Goal: Information Seeking & Learning: Learn about a topic

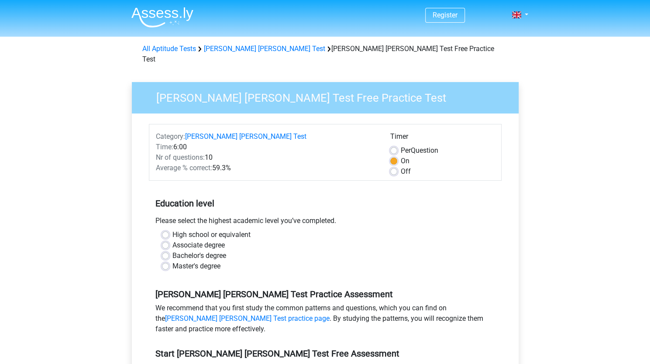
click at [173, 251] on label "Bachelor's degree" at bounding box center [200, 256] width 54 height 10
click at [165, 251] on input "Bachelor's degree" at bounding box center [165, 255] width 7 height 9
radio input "true"
click at [203, 230] on label "High school or equivalent" at bounding box center [212, 235] width 78 height 10
click at [169, 230] on input "High school or equivalent" at bounding box center [165, 234] width 7 height 9
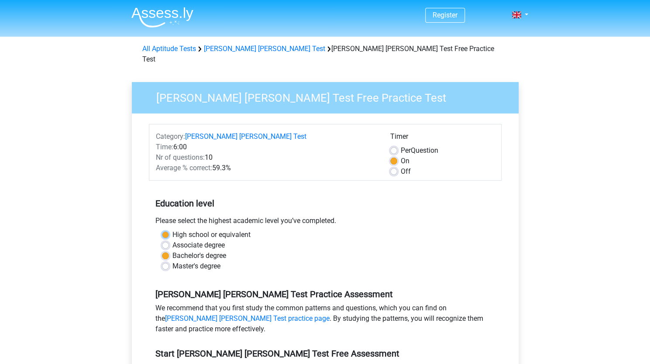
radio input "true"
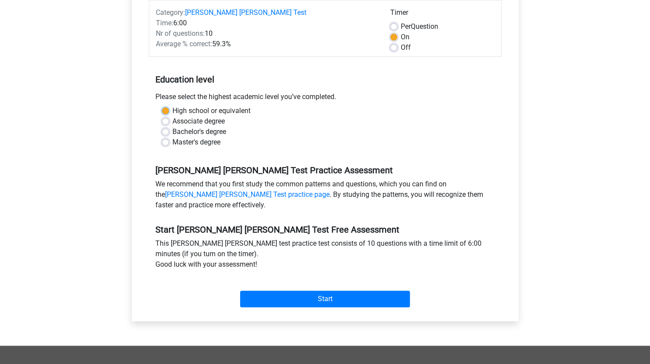
scroll to position [124, 0]
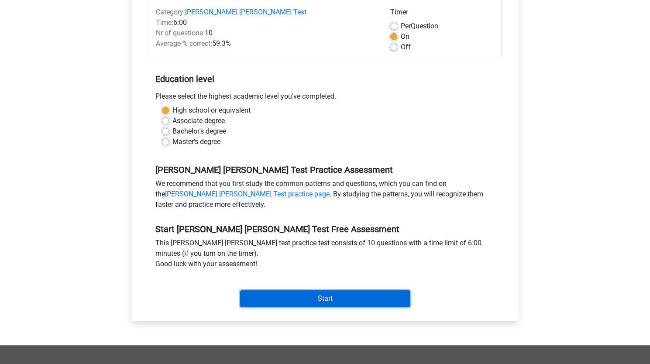
click at [346, 290] on input "Start" at bounding box center [325, 298] width 170 height 17
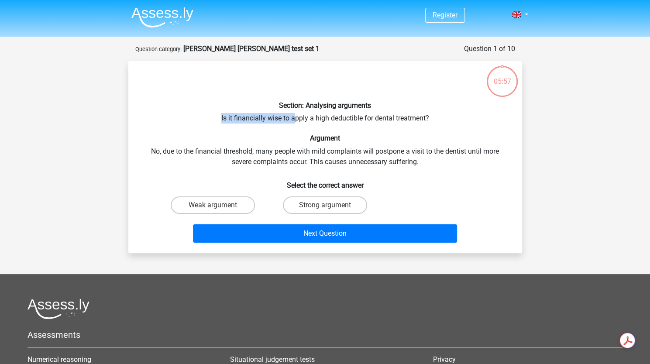
drag, startPoint x: 221, startPoint y: 119, endPoint x: 295, endPoint y: 119, distance: 73.8
click at [295, 119] on div "Section: Analysing arguments Is it financially wise to apply a high deductible …" at bounding box center [325, 157] width 387 height 178
click at [312, 120] on div "Section: Analysing arguments Is it financially wise to apply a high deductible …" at bounding box center [325, 157] width 387 height 178
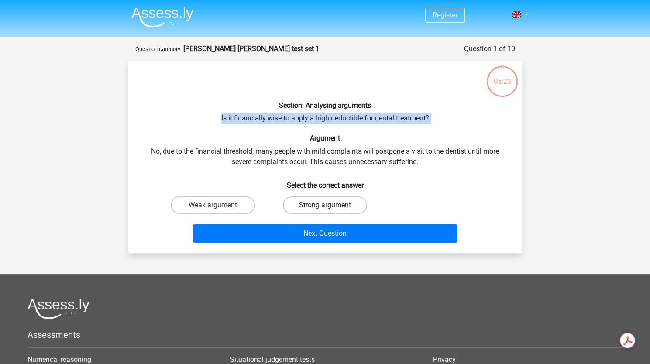
click at [304, 200] on label "Strong argument" at bounding box center [325, 205] width 84 height 17
click at [325, 205] on input "Strong argument" at bounding box center [328, 208] width 6 height 6
radio input "true"
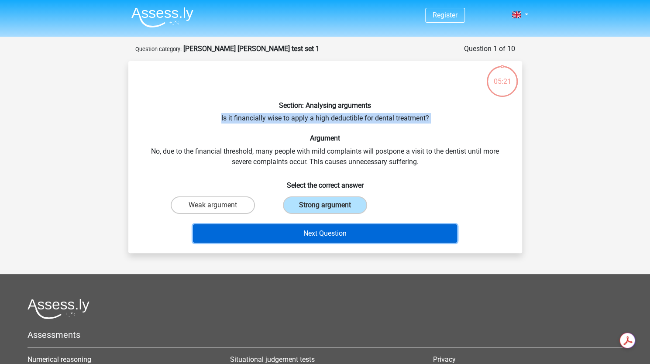
click at [341, 230] on button "Next Question" at bounding box center [325, 234] width 264 height 18
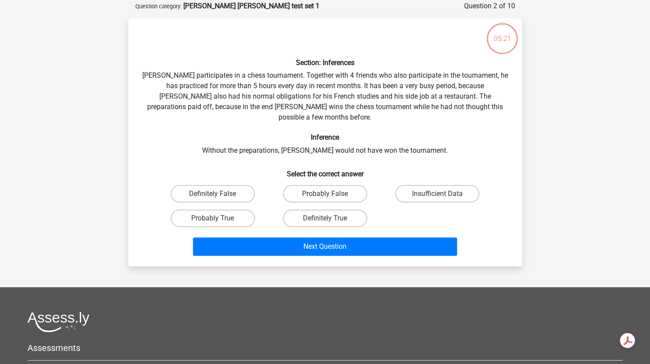
scroll to position [44, 0]
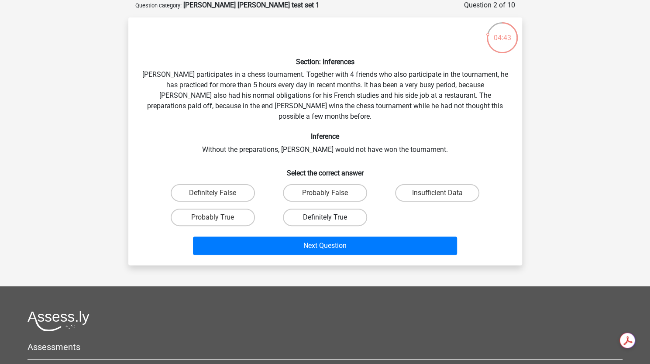
click at [322, 209] on label "Definitely True" at bounding box center [325, 217] width 84 height 17
click at [325, 218] on input "Definitely True" at bounding box center [328, 221] width 6 height 6
radio input "true"
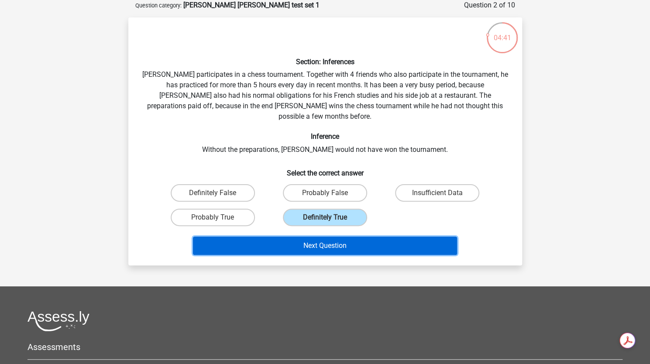
click at [301, 237] on button "Next Question" at bounding box center [325, 246] width 264 height 18
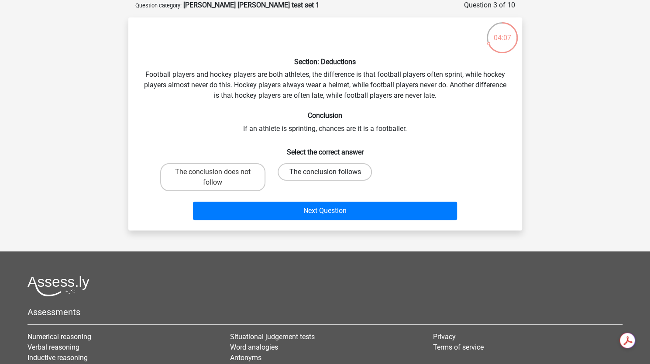
click at [322, 169] on label "The conclusion follows" at bounding box center [325, 171] width 94 height 17
click at [325, 172] on input "The conclusion follows" at bounding box center [328, 175] width 6 height 6
radio input "true"
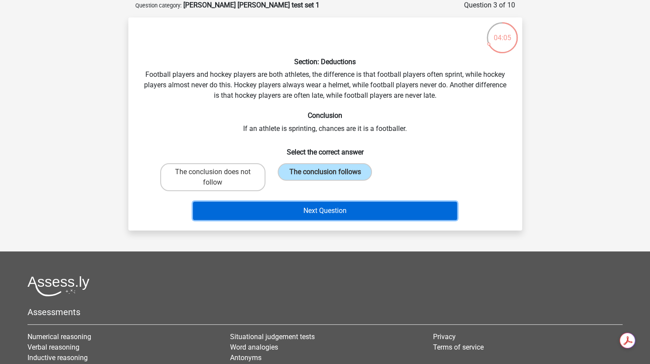
click at [312, 213] on button "Next Question" at bounding box center [325, 211] width 264 height 18
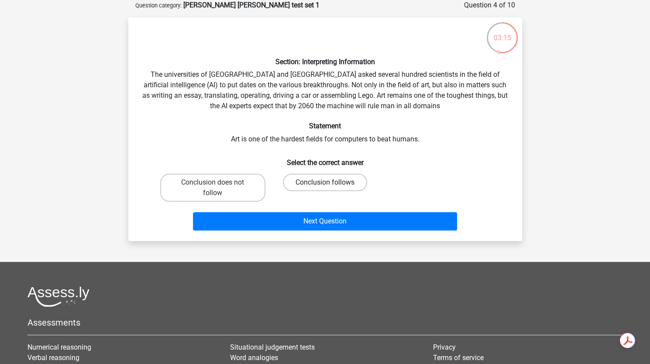
click at [339, 181] on label "Conclusion follows" at bounding box center [325, 182] width 84 height 17
click at [331, 183] on input "Conclusion follows" at bounding box center [328, 186] width 6 height 6
radio input "true"
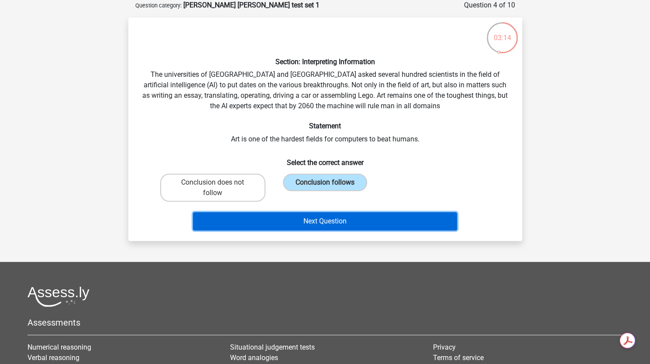
click at [332, 224] on button "Next Question" at bounding box center [325, 221] width 264 height 18
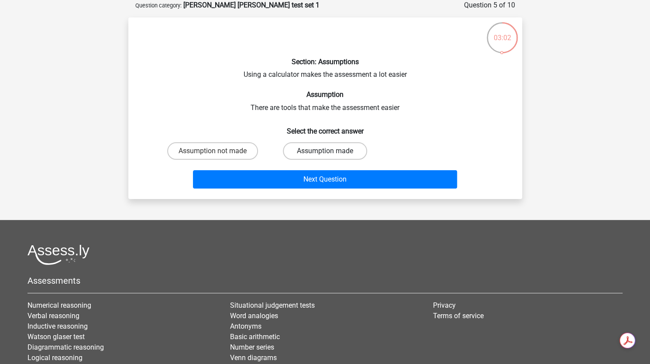
click at [321, 151] on label "Assumption made" at bounding box center [325, 150] width 84 height 17
click at [325, 151] on input "Assumption made" at bounding box center [328, 154] width 6 height 6
radio input "true"
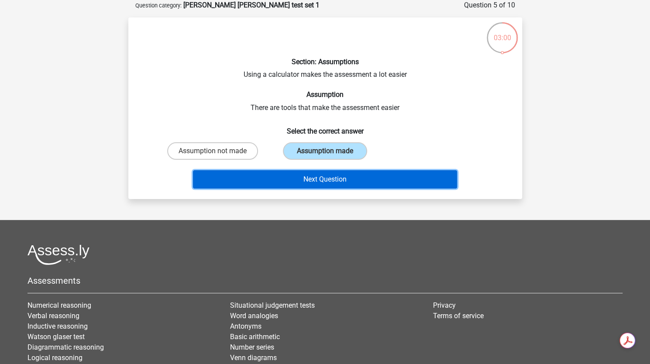
click at [309, 186] on button "Next Question" at bounding box center [325, 179] width 264 height 18
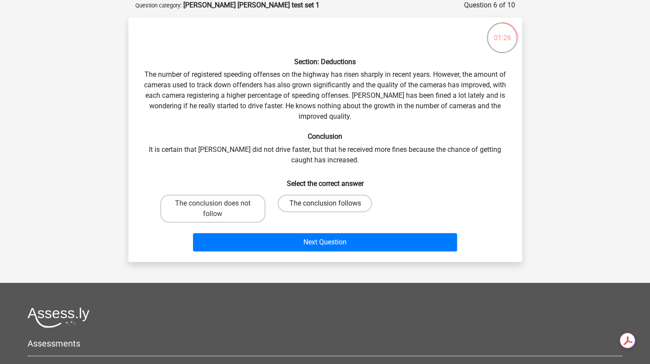
click at [298, 203] on label "The conclusion follows" at bounding box center [325, 203] width 94 height 17
click at [325, 204] on input "The conclusion follows" at bounding box center [328, 207] width 6 height 6
radio input "true"
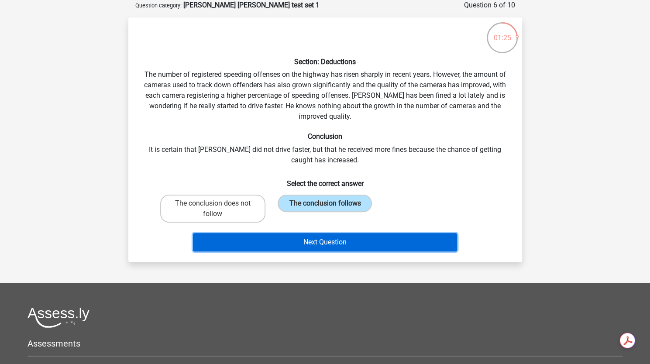
click at [314, 242] on button "Next Question" at bounding box center [325, 242] width 264 height 18
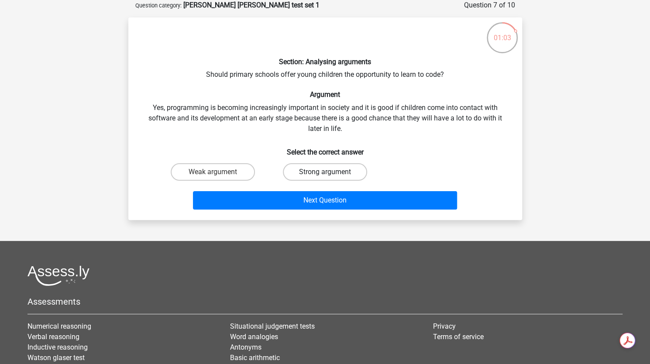
click at [306, 170] on label "Strong argument" at bounding box center [325, 171] width 84 height 17
click at [325, 172] on input "Strong argument" at bounding box center [328, 175] width 6 height 6
radio input "true"
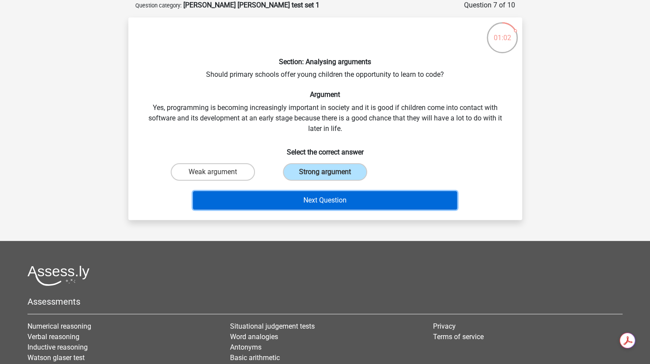
click at [315, 200] on button "Next Question" at bounding box center [325, 200] width 264 height 18
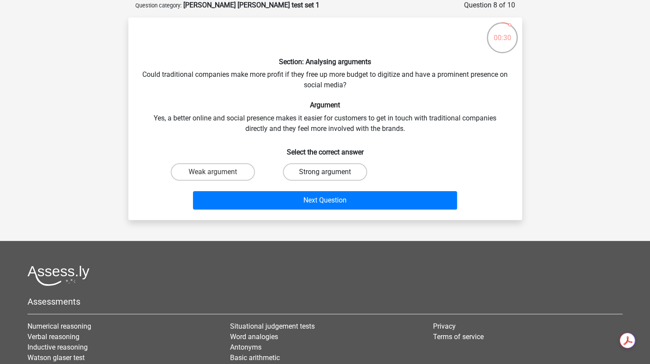
click at [303, 179] on label "Strong argument" at bounding box center [325, 171] width 84 height 17
click at [325, 178] on input "Strong argument" at bounding box center [328, 175] width 6 height 6
radio input "true"
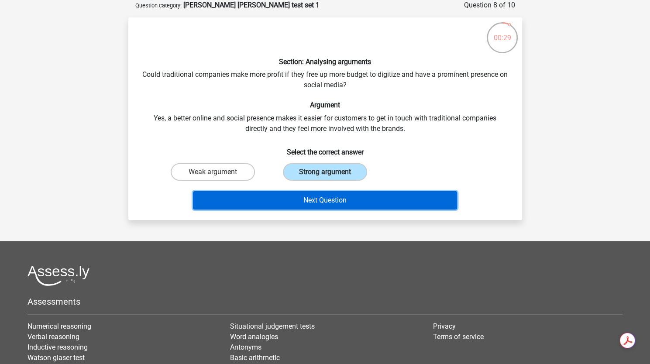
click at [312, 204] on button "Next Question" at bounding box center [325, 200] width 264 height 18
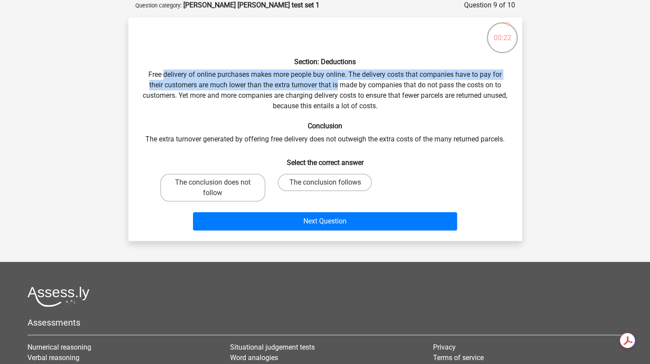
drag, startPoint x: 162, startPoint y: 75, endPoint x: 338, endPoint y: 82, distance: 175.8
click at [338, 82] on div "Section: Deductions Free delivery of online purchases makes more people buy onl…" at bounding box center [325, 129] width 387 height 210
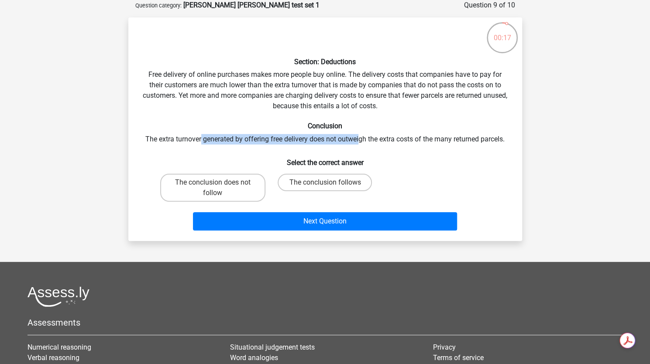
drag, startPoint x: 200, startPoint y: 140, endPoint x: 358, endPoint y: 139, distance: 157.7
click at [358, 139] on div "Section: Deductions Free delivery of online purchases makes more people buy onl…" at bounding box center [325, 129] width 387 height 210
click at [308, 183] on label "The conclusion follows" at bounding box center [325, 182] width 94 height 17
click at [325, 183] on input "The conclusion follows" at bounding box center [328, 186] width 6 height 6
radio input "true"
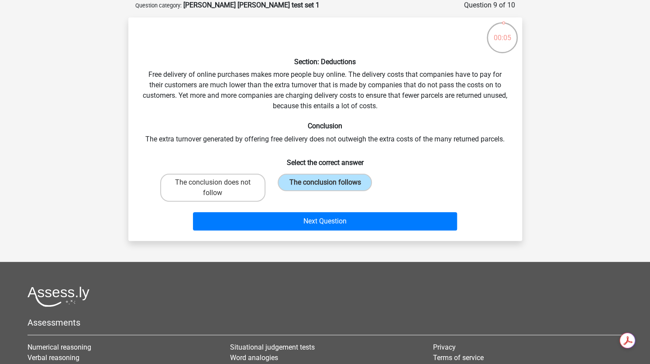
click at [225, 211] on div "Next Question" at bounding box center [325, 219] width 366 height 29
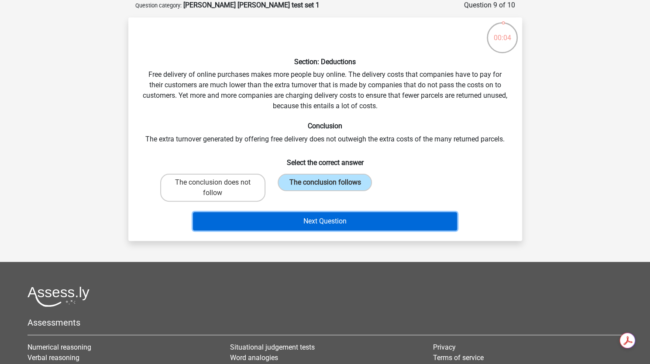
click at [269, 229] on button "Next Question" at bounding box center [325, 221] width 264 height 18
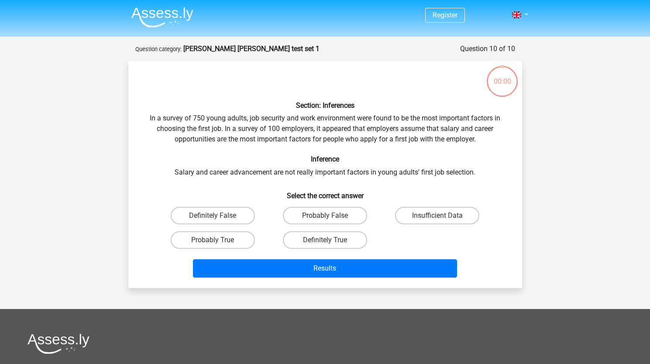
scroll to position [44, 0]
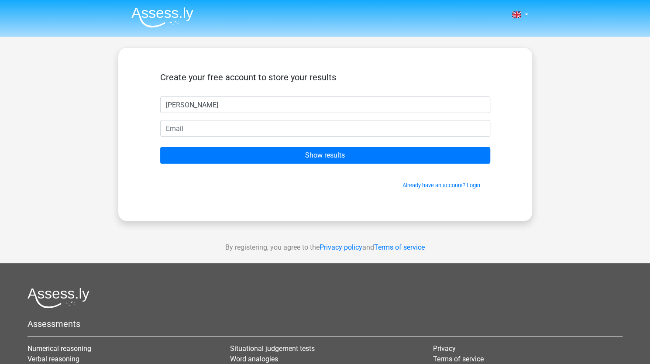
type input "[PERSON_NAME]"
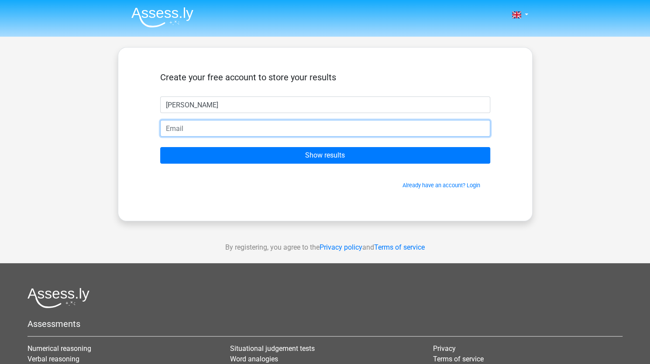
click at [196, 126] on input "email" at bounding box center [325, 128] width 330 height 17
type input "[EMAIL_ADDRESS][DOMAIN_NAME]"
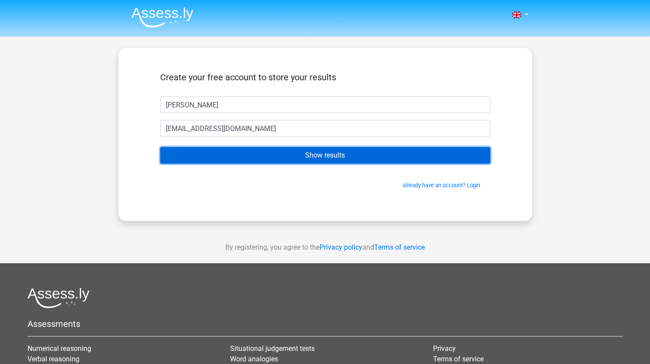
click at [284, 150] on input "Show results" at bounding box center [325, 155] width 330 height 17
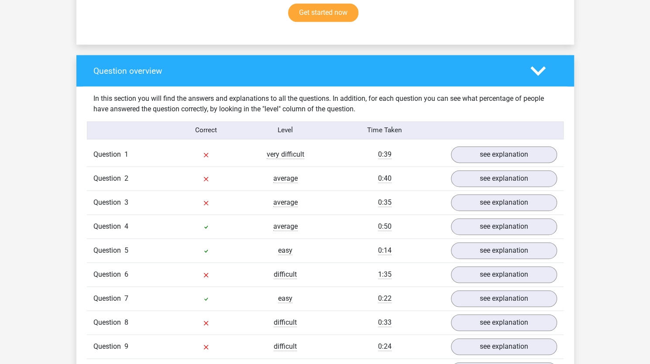
scroll to position [657, 0]
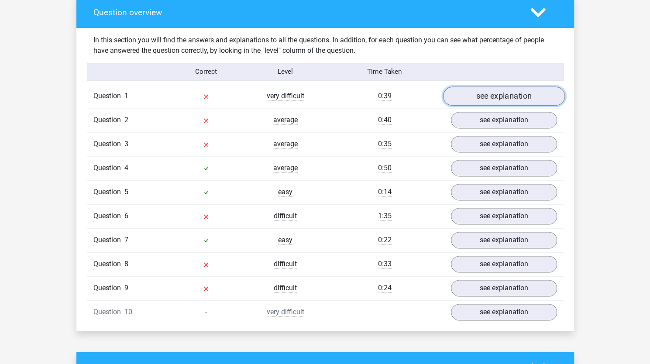
click at [477, 90] on link "see explanation" at bounding box center [504, 95] width 122 height 19
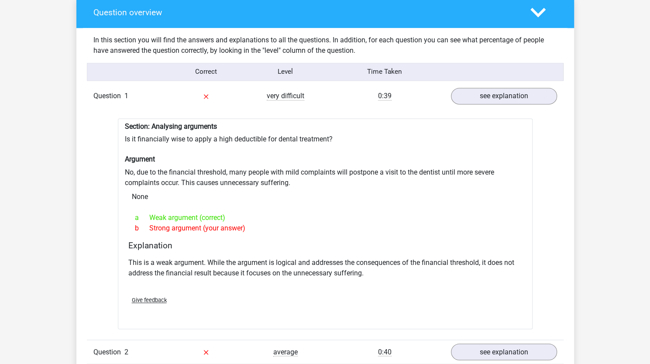
click at [222, 135] on div "Section: Analysing arguments Is it financially wise to apply a high deductible …" at bounding box center [325, 223] width 415 height 211
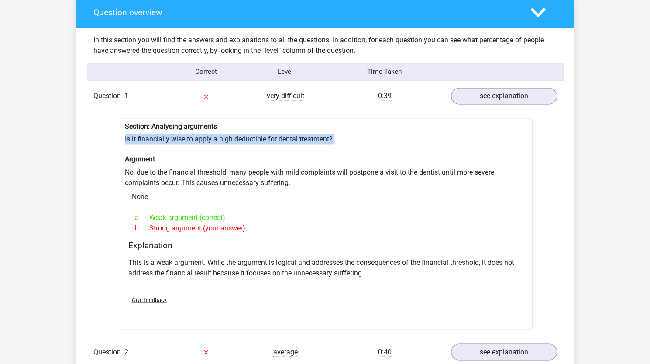
click at [222, 135] on div "Section: Analysing arguments Is it financially wise to apply a high deductible …" at bounding box center [325, 223] width 415 height 211
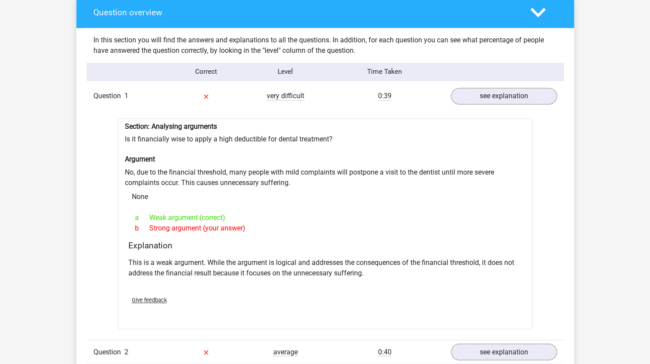
click at [209, 171] on div "Section: Analysing arguments Is it financially wise to apply a high deductible …" at bounding box center [325, 223] width 415 height 211
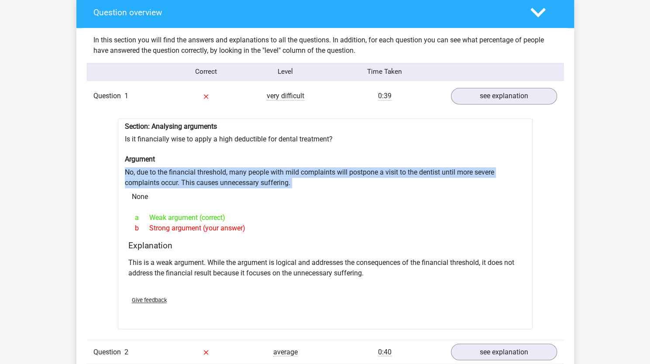
click at [209, 171] on div "Section: Analysing arguments Is it financially wise to apply a high deductible …" at bounding box center [325, 223] width 415 height 211
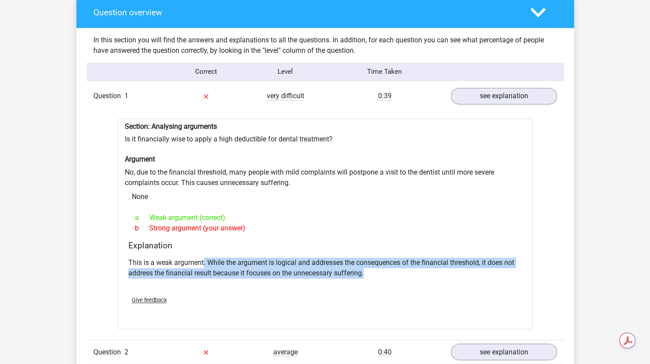
drag, startPoint x: 204, startPoint y: 252, endPoint x: 378, endPoint y: 266, distance: 174.8
click at [378, 266] on p "This is a weak argument. While the argument is logical and addresses the conseq…" at bounding box center [325, 268] width 394 height 21
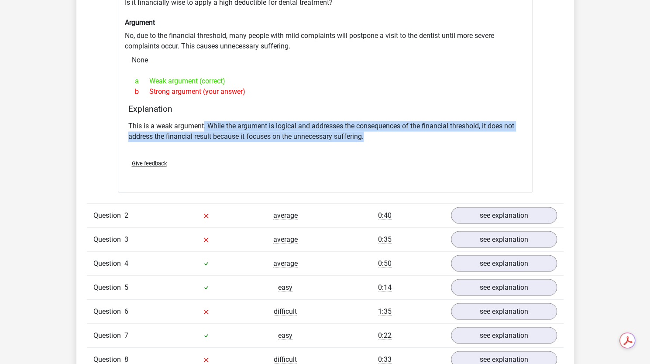
scroll to position [795, 0]
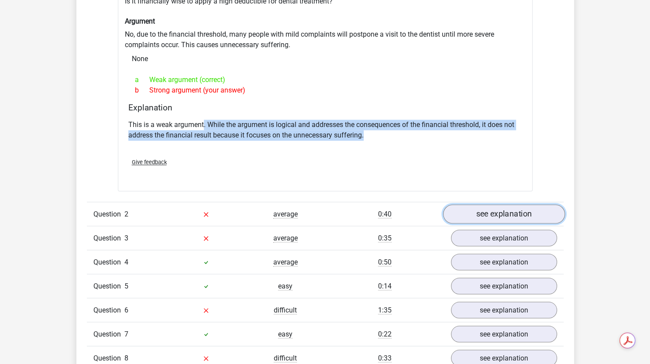
click at [470, 204] on link "see explanation" at bounding box center [504, 213] width 122 height 19
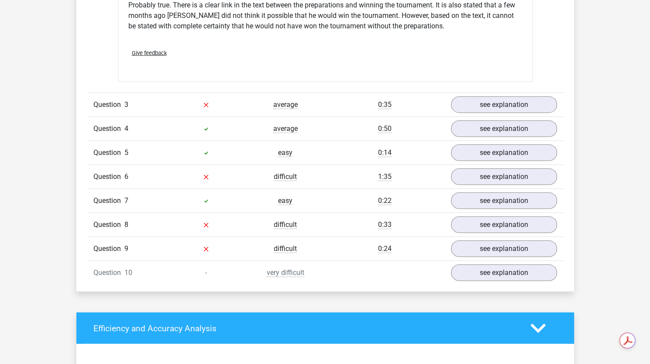
scroll to position [1219, 0]
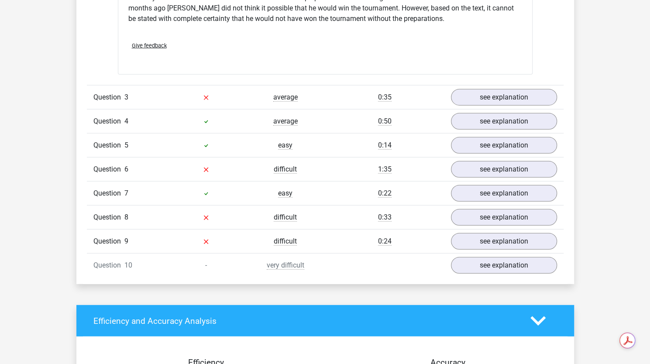
click at [344, 96] on div "Question 3 average 0:35 see explanation" at bounding box center [325, 97] width 477 height 24
click at [458, 91] on link "see explanation" at bounding box center [504, 97] width 122 height 19
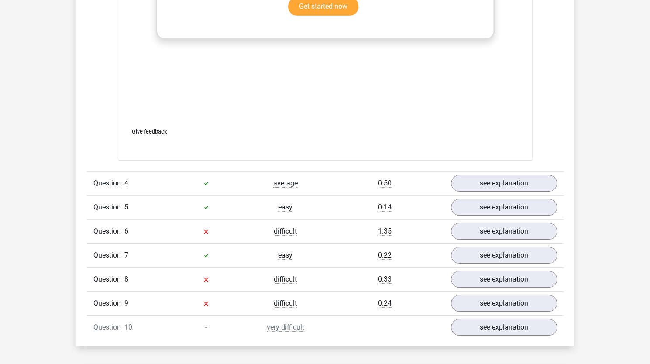
scroll to position [1625, 0]
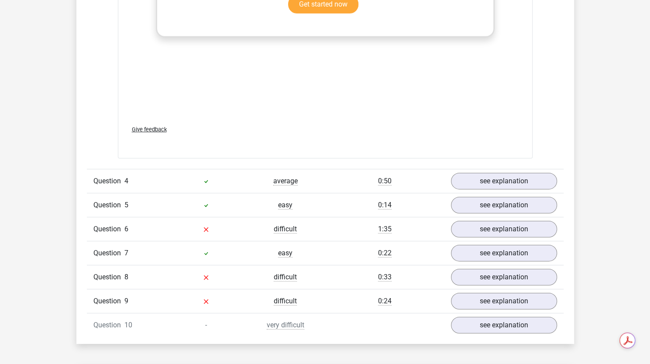
click at [198, 224] on div at bounding box center [205, 229] width 79 height 10
click at [473, 220] on link "see explanation" at bounding box center [504, 229] width 122 height 19
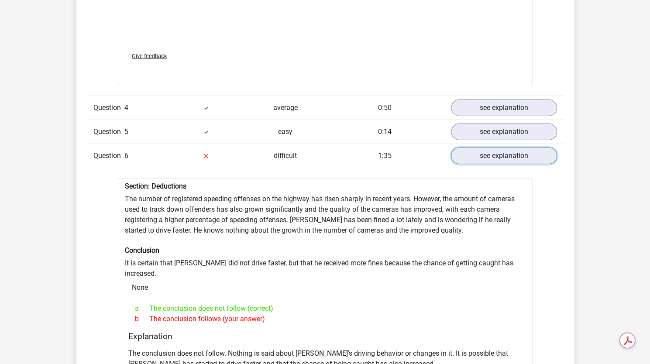
scroll to position [1706, 0]
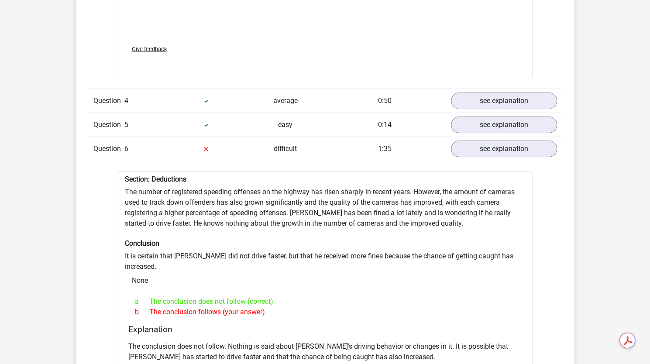
click at [274, 181] on div "Section: Deductions The number of registered speeding offenses on the highway h…" at bounding box center [325, 301] width 415 height 260
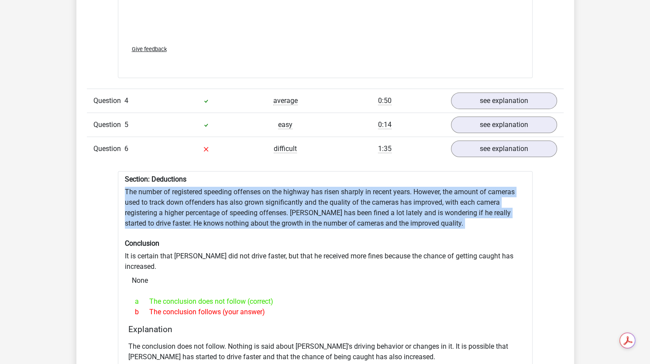
click at [274, 181] on div "Section: Deductions The number of registered speeding offenses on the highway h…" at bounding box center [325, 301] width 415 height 260
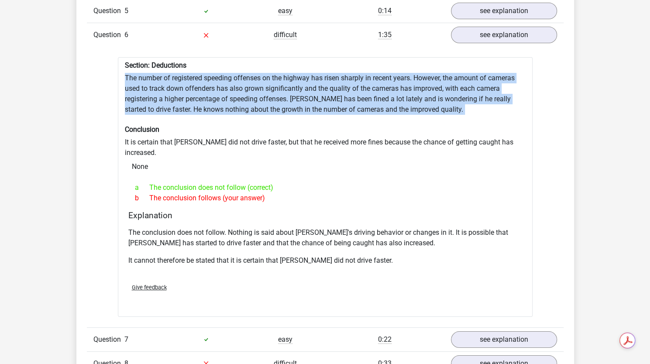
scroll to position [1832, 0]
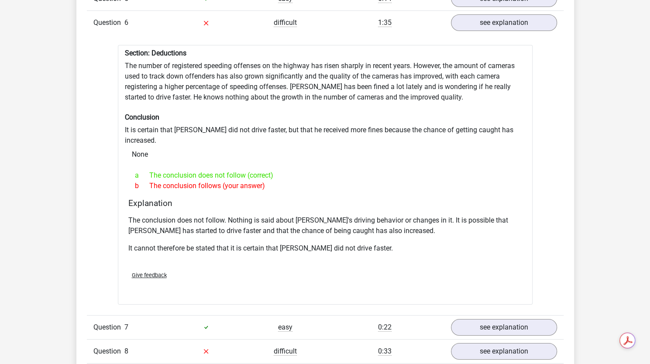
click at [294, 215] on p "The conclusion does not follow. Nothing is said about Peter's driving behavior …" at bounding box center [325, 225] width 394 height 21
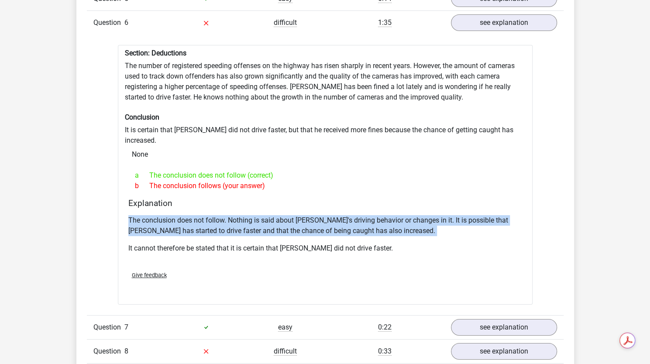
click at [294, 215] on p "The conclusion does not follow. Nothing is said about Peter's driving behavior …" at bounding box center [325, 225] width 394 height 21
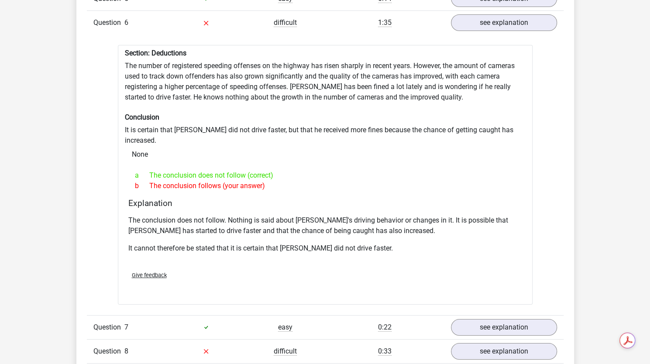
click at [295, 221] on div "The conclusion does not follow. Nothing is said about Peter's driving behavior …" at bounding box center [325, 238] width 394 height 52
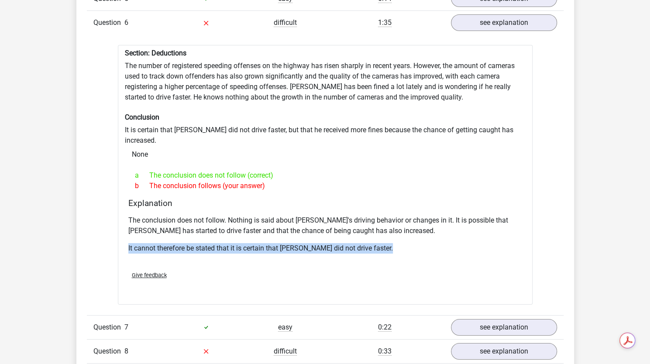
click at [295, 221] on div "The conclusion does not follow. Nothing is said about Peter's driving behavior …" at bounding box center [325, 238] width 394 height 52
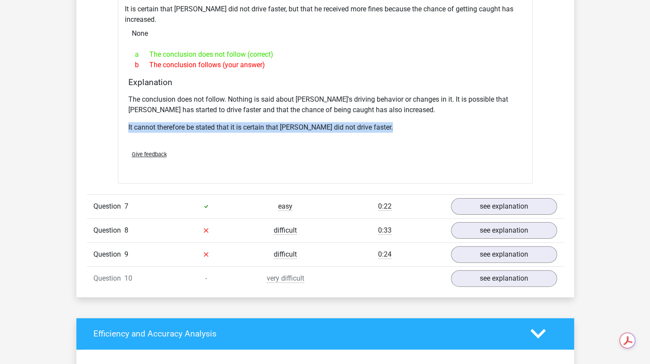
scroll to position [1956, 0]
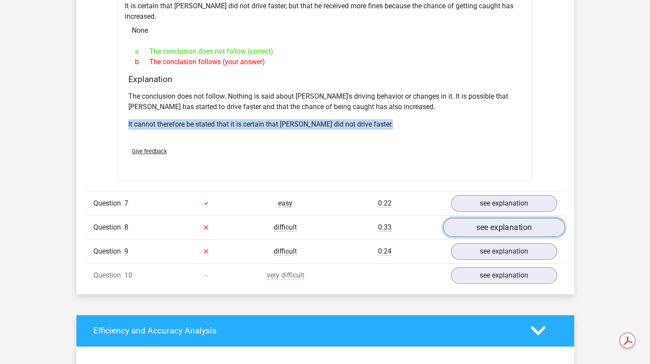
click at [467, 218] on link "see explanation" at bounding box center [504, 227] width 122 height 19
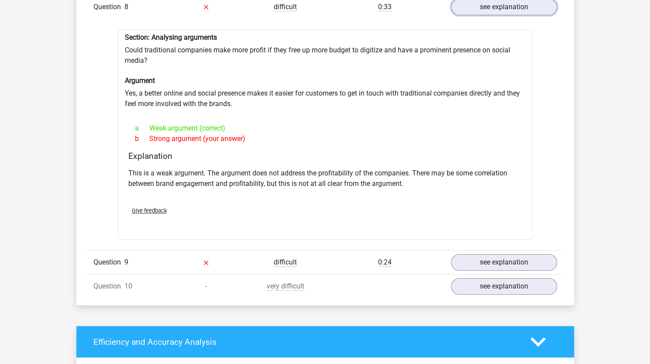
scroll to position [2177, 0]
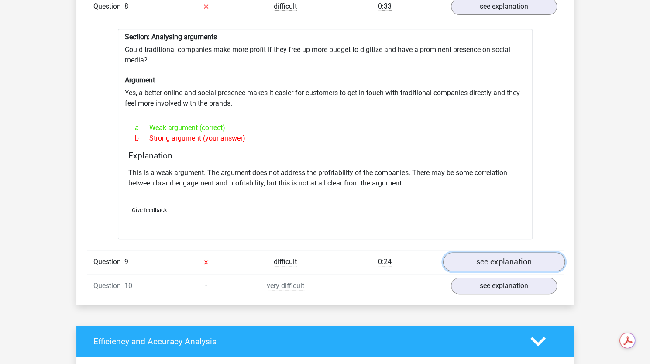
click at [463, 252] on link "see explanation" at bounding box center [504, 261] width 122 height 19
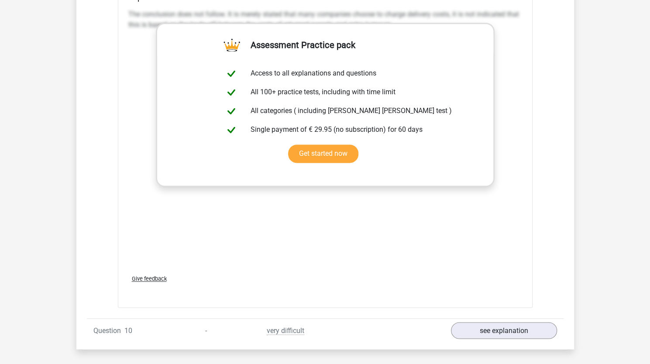
scroll to position [2624, 0]
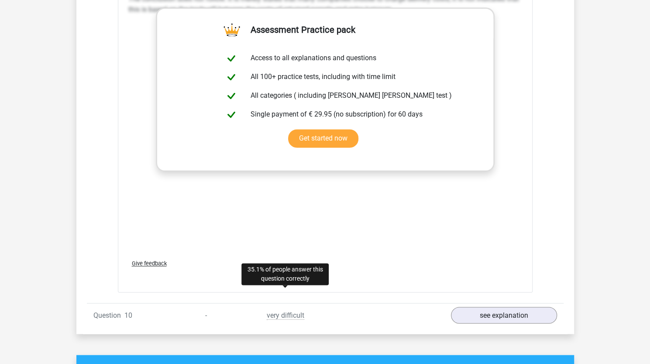
click at [287, 311] on span "very difficult" at bounding box center [286, 315] width 38 height 9
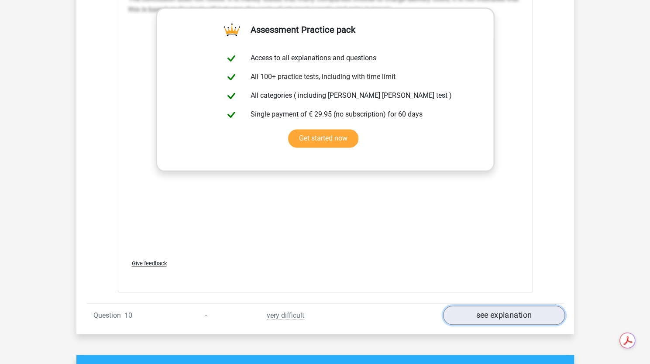
click at [500, 306] on link "see explanation" at bounding box center [504, 315] width 122 height 19
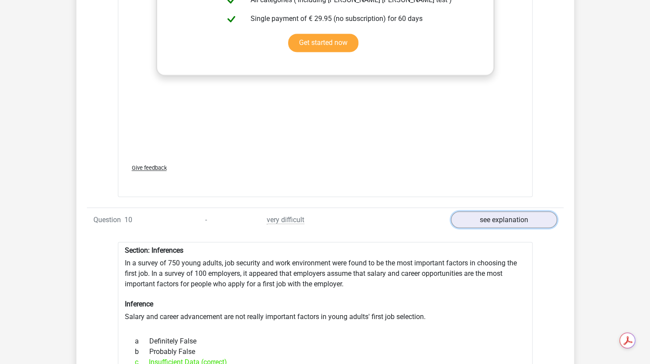
scroll to position [2723, 0]
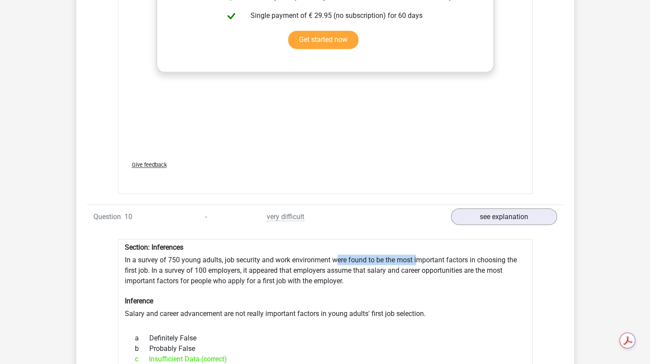
drag, startPoint x: 336, startPoint y: 237, endPoint x: 420, endPoint y: 242, distance: 84.0
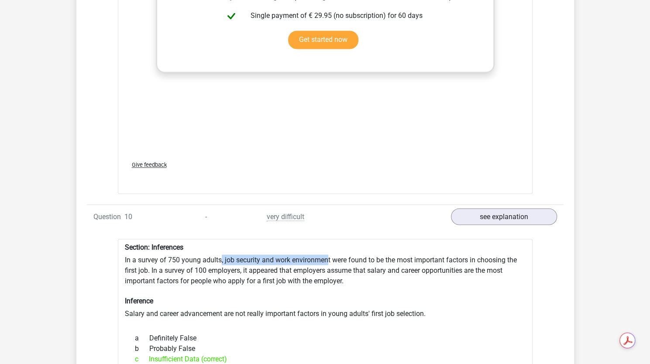
drag, startPoint x: 219, startPoint y: 236, endPoint x: 327, endPoint y: 233, distance: 107.5
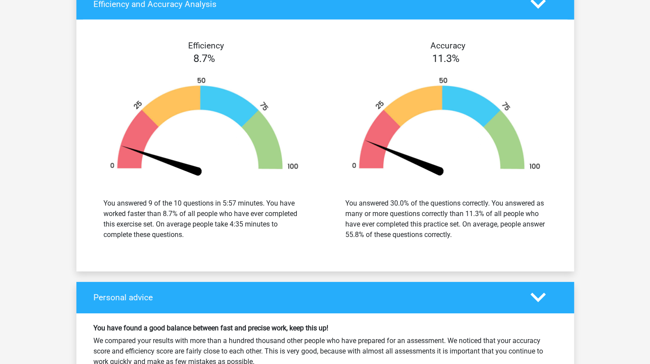
scroll to position [3489, 0]
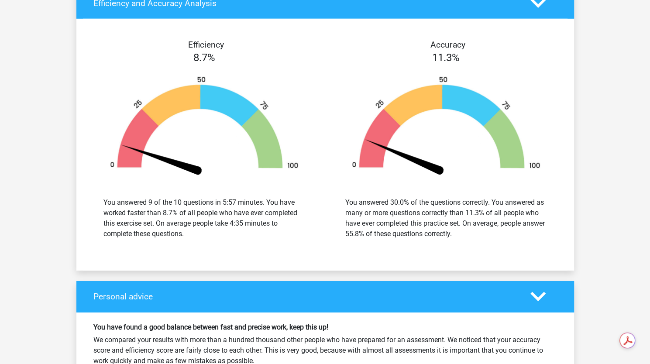
drag, startPoint x: 264, startPoint y: 174, endPoint x: 265, endPoint y: 185, distance: 11.0
click at [265, 187] on div "You answered 9 of the 10 questions in 5:57 minutes. You have worked faster than…" at bounding box center [204, 218] width 229 height 63
click at [265, 197] on div "You answered 9 of the 10 questions in 5:57 minutes. You have worked faster than…" at bounding box center [205, 218] width 202 height 42
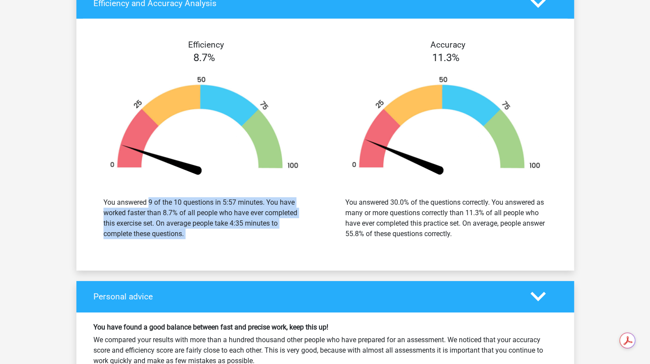
click at [265, 197] on div "You answered 9 of the 10 questions in 5:57 minutes. You have worked faster than…" at bounding box center [205, 218] width 202 height 42
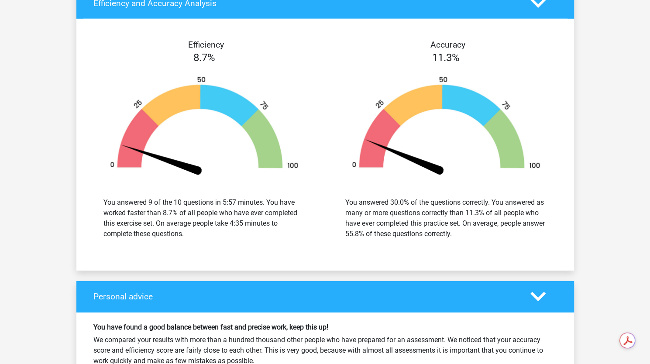
drag, startPoint x: 155, startPoint y: 197, endPoint x: 230, endPoint y: 213, distance: 76.2
click at [230, 213] on div "You answered 9 of the 10 questions in 5:57 minutes. You have worked faster than…" at bounding box center [205, 218] width 202 height 42
click at [422, 197] on div "You answered 30.0% of the questions correctly. You answered as many or more que…" at bounding box center [447, 218] width 202 height 42
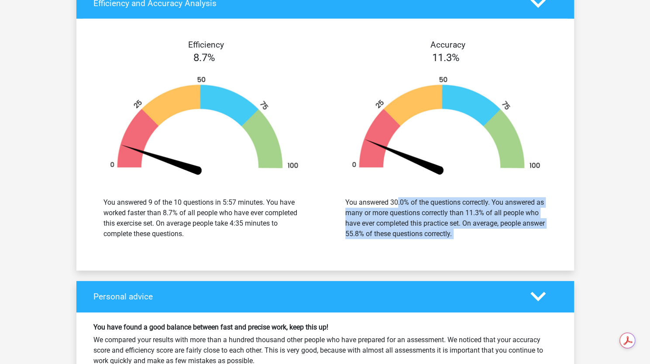
click at [422, 197] on div "You answered 30.0% of the questions correctly. You answered as many or more que…" at bounding box center [447, 218] width 202 height 42
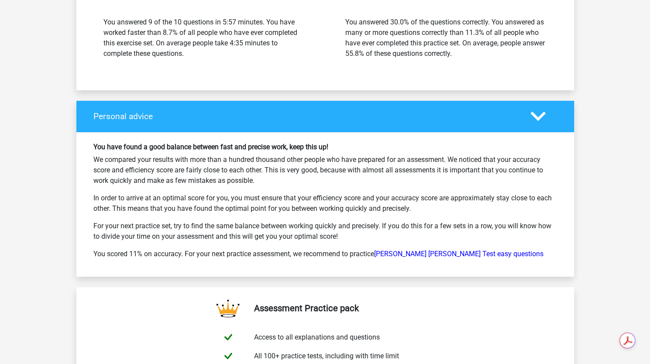
scroll to position [3670, 0]
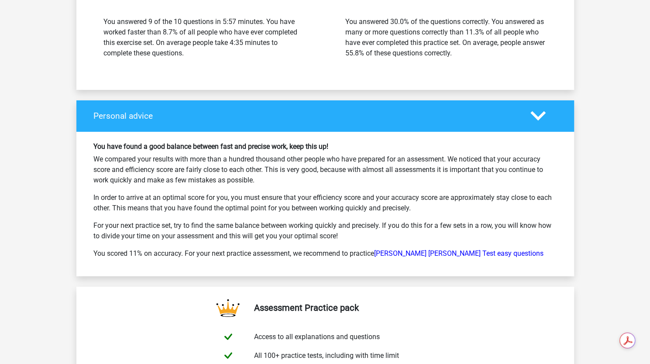
click at [332, 154] on p "We compared your results with more than a hundred thousand other people who hav…" at bounding box center [325, 169] width 464 height 31
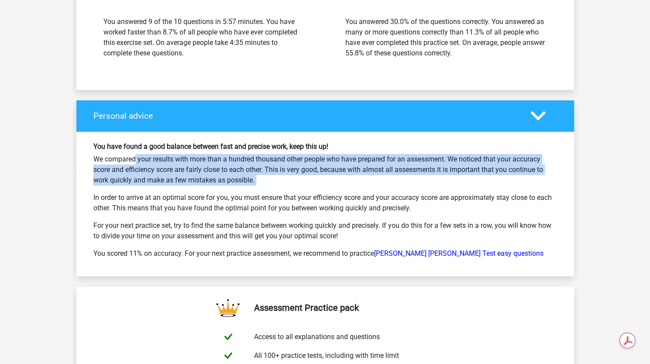
click at [332, 154] on p "We compared your results with more than a hundred thousand other people who hav…" at bounding box center [325, 169] width 464 height 31
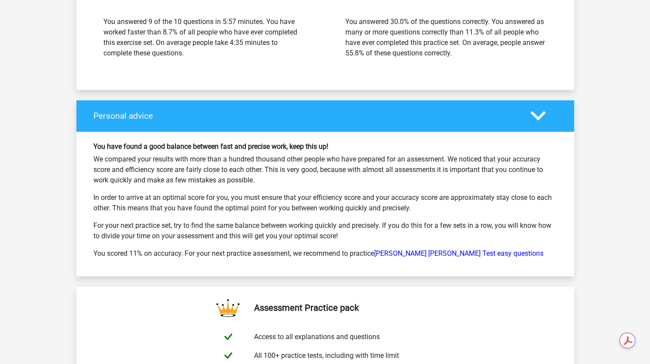
click at [336, 193] on p "In order to arrive at an optimal score for you, you must ensure that your effic…" at bounding box center [325, 203] width 464 height 21
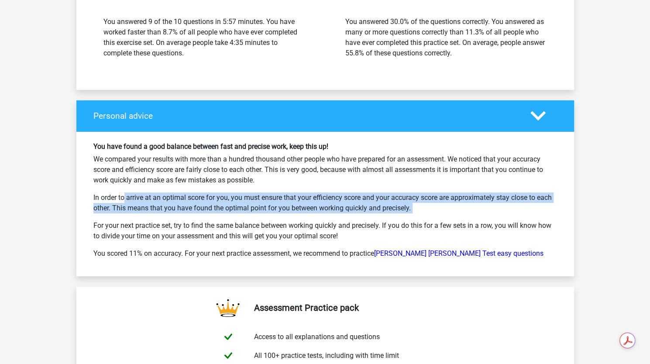
click at [336, 193] on p "In order to arrive at an optimal score for you, you must ensure that your effic…" at bounding box center [325, 203] width 464 height 21
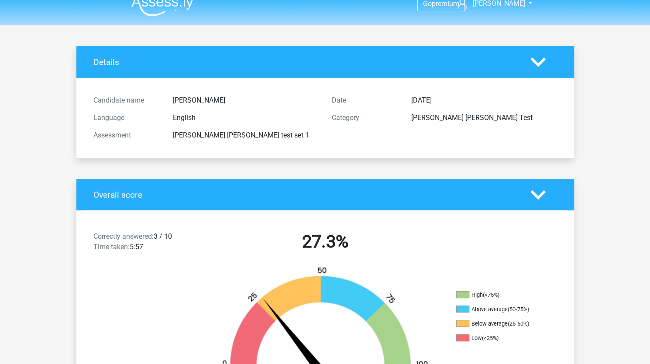
scroll to position [11, 0]
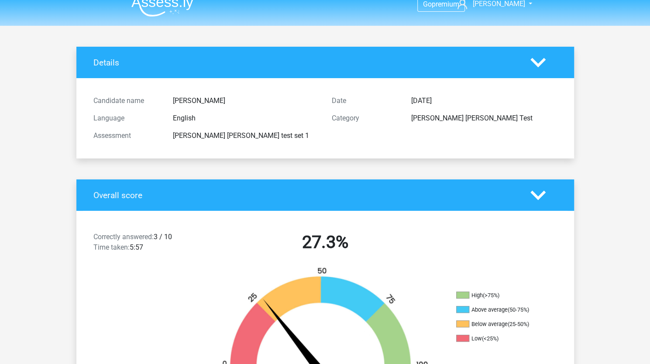
click at [229, 133] on div "watson glaser test set 1" at bounding box center [245, 136] width 159 height 10
copy div "watson glaser test set 1"
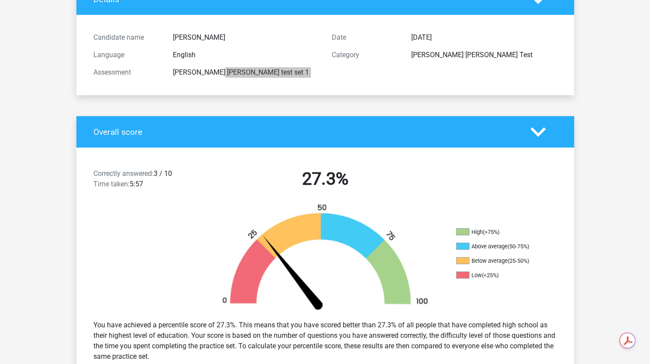
scroll to position [75, 0]
drag, startPoint x: 155, startPoint y: 173, endPoint x: 182, endPoint y: 175, distance: 27.2
click at [182, 175] on div "Correctly answered: 3 / 10 Time taken: 5:57" at bounding box center [146, 180] width 119 height 24
copy div "3 / 10"
drag, startPoint x: 337, startPoint y: 175, endPoint x: 361, endPoint y: 179, distance: 24.3
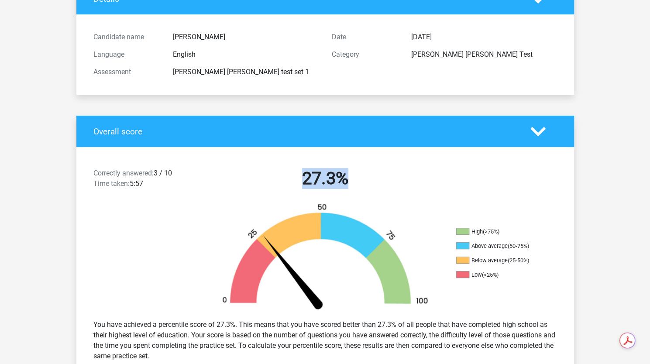
click at [361, 179] on h2 "27.3%" at bounding box center [325, 178] width 225 height 21
copy h2 "27.3%"
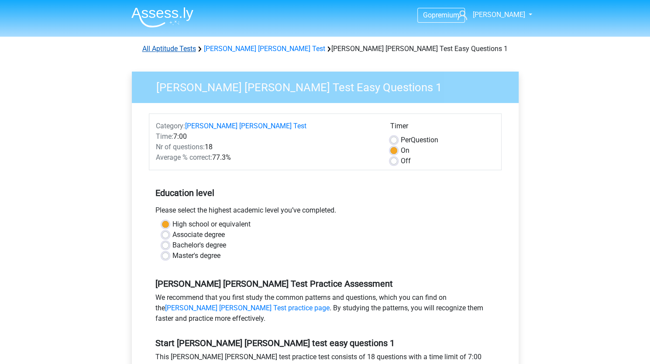
click at [168, 49] on link "All Aptitude Tests" at bounding box center [169, 49] width 54 height 8
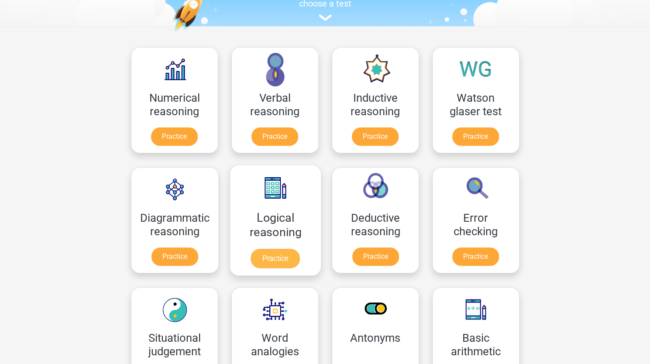
scroll to position [99, 0]
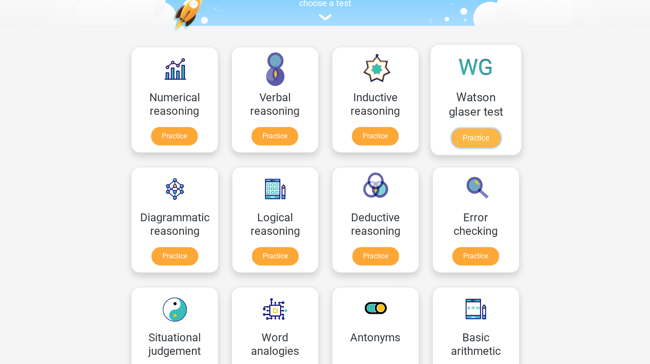
click at [477, 133] on link "Practice" at bounding box center [475, 137] width 49 height 19
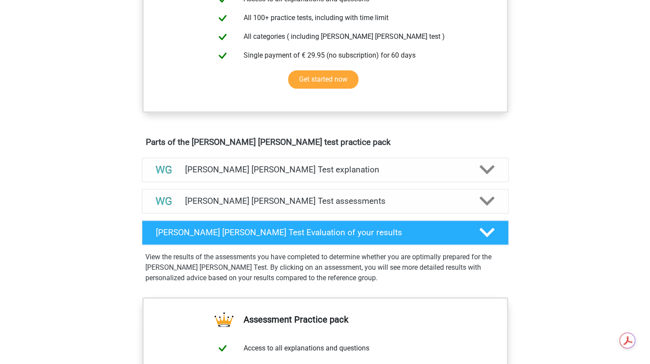
scroll to position [376, 0]
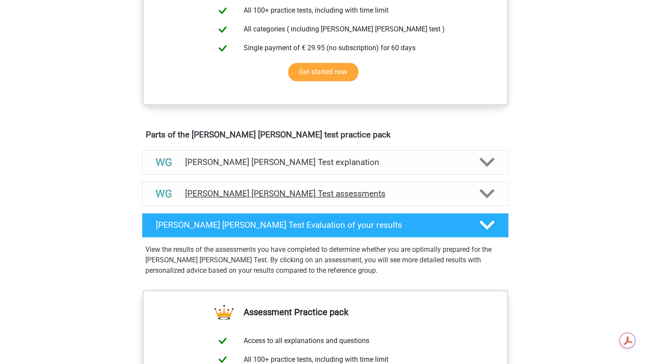
click at [368, 195] on h4 "[PERSON_NAME] [PERSON_NAME] Test assessments" at bounding box center [325, 194] width 280 height 10
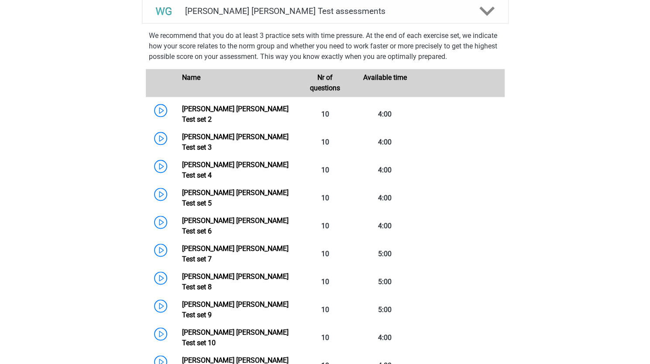
scroll to position [559, 0]
click at [238, 112] on link "[PERSON_NAME] [PERSON_NAME] Test set 2" at bounding box center [235, 113] width 107 height 19
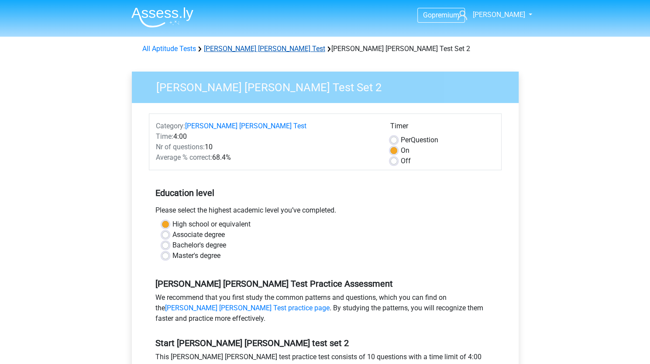
click at [220, 48] on link "[PERSON_NAME] [PERSON_NAME] Test" at bounding box center [264, 49] width 121 height 8
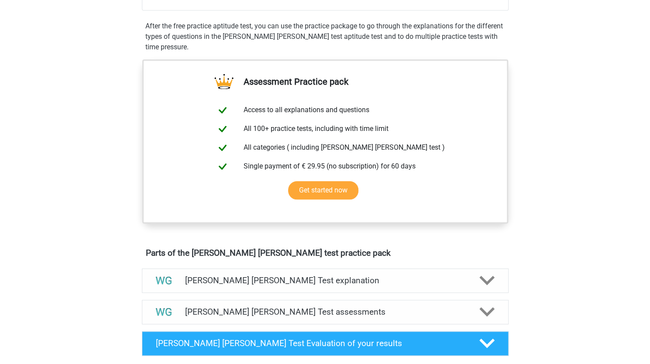
scroll to position [259, 0]
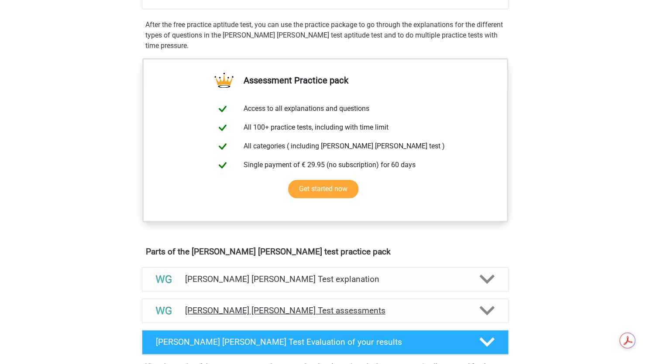
click at [253, 307] on h4 "[PERSON_NAME] [PERSON_NAME] Test assessments" at bounding box center [325, 311] width 280 height 10
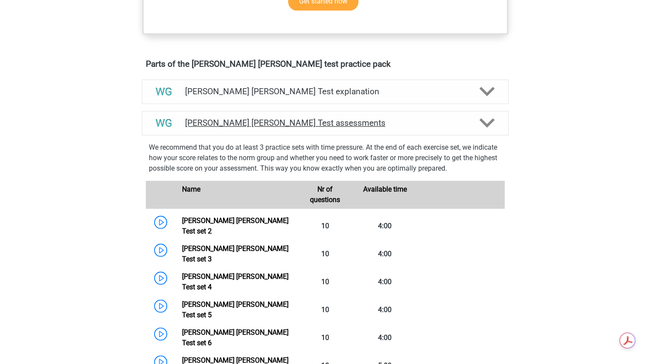
scroll to position [432, 0]
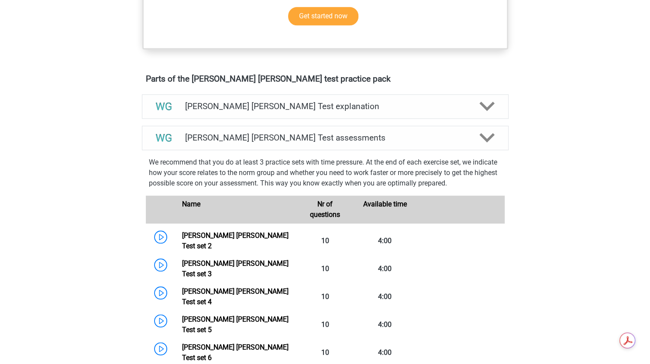
click at [307, 157] on p "We recommend that you do at least 3 practice sets with time pressure. At the en…" at bounding box center [325, 172] width 353 height 31
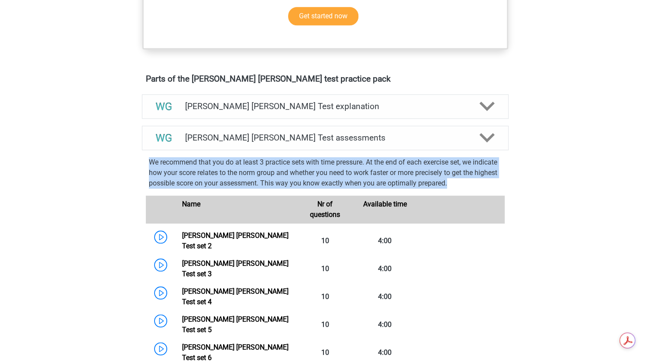
click at [307, 157] on p "We recommend that you do at least 3 practice sets with time pressure. At the en…" at bounding box center [325, 172] width 353 height 31
click at [307, 168] on p "We recommend that you do at least 3 practice sets with time pressure. At the en…" at bounding box center [325, 172] width 353 height 31
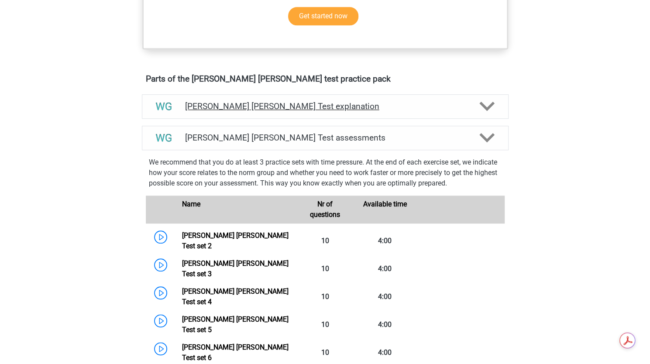
click at [335, 107] on h4 "[PERSON_NAME] [PERSON_NAME] Test explanation" at bounding box center [325, 106] width 280 height 10
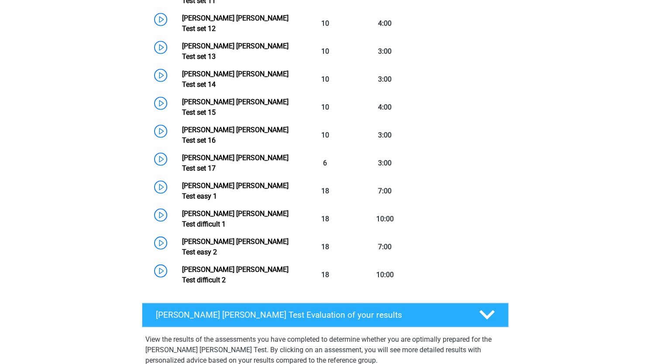
scroll to position [1231, 0]
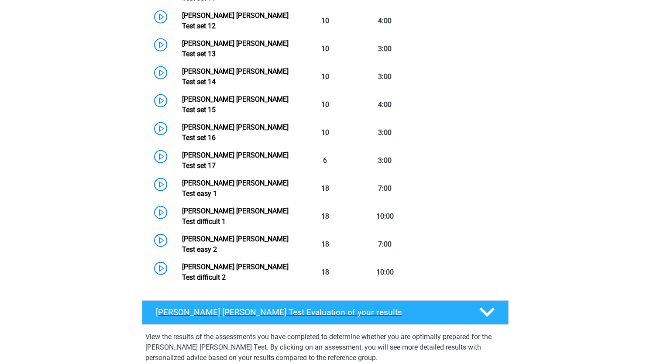
click at [332, 308] on h4 "[PERSON_NAME] [PERSON_NAME] Test Evaluation of your results" at bounding box center [311, 313] width 310 height 10
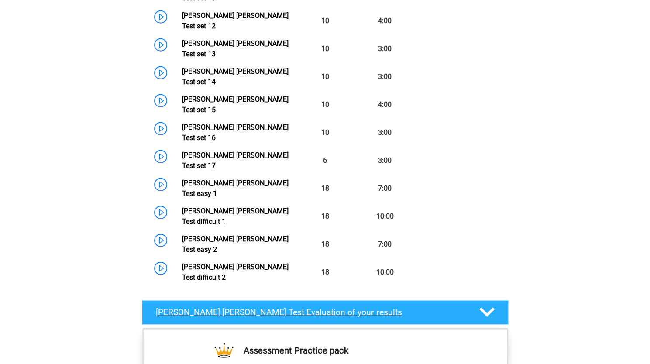
click at [332, 308] on h4 "[PERSON_NAME] [PERSON_NAME] Test Evaluation of your results" at bounding box center [311, 313] width 310 height 10
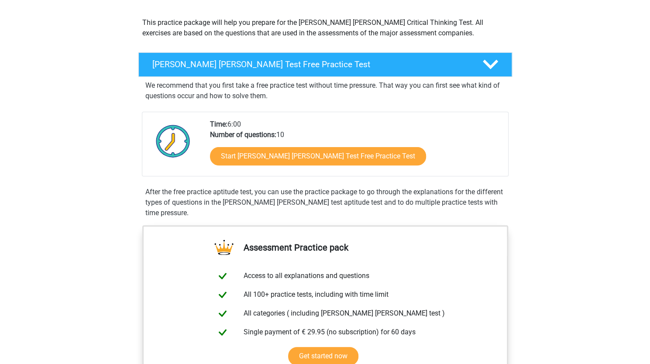
scroll to position [46, 0]
